Goal: Information Seeking & Learning: Learn about a topic

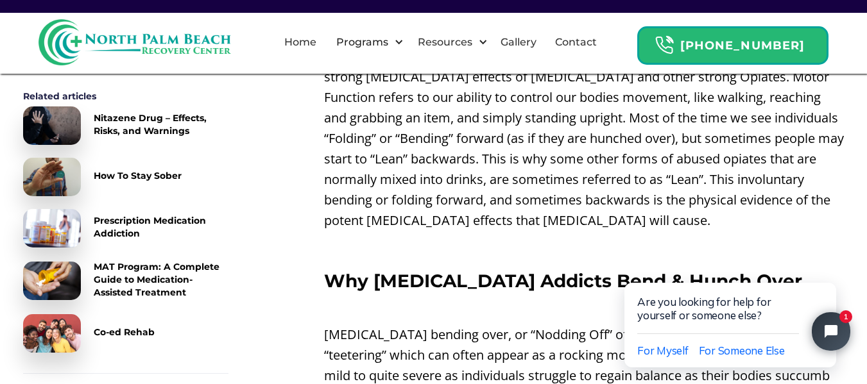
scroll to position [1058, 0]
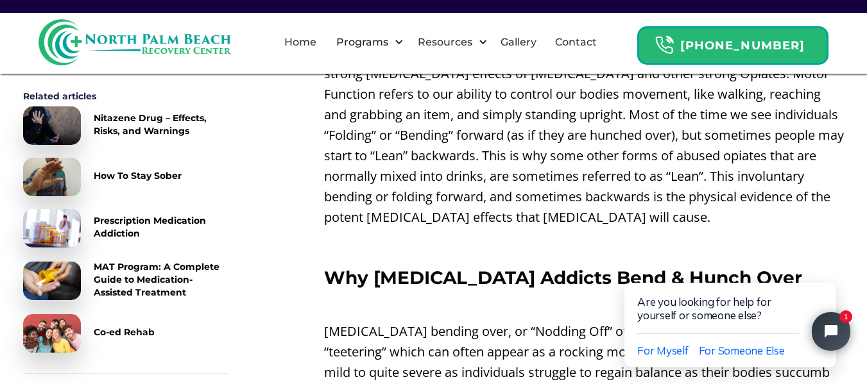
click at [38, 277] on img at bounding box center [52, 281] width 58 height 39
